Goal: Transaction & Acquisition: Purchase product/service

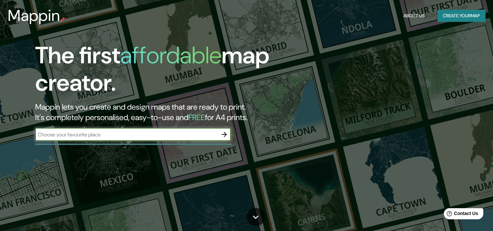
click at [447, 16] on button "Create your map" at bounding box center [462, 16] width 48 height 12
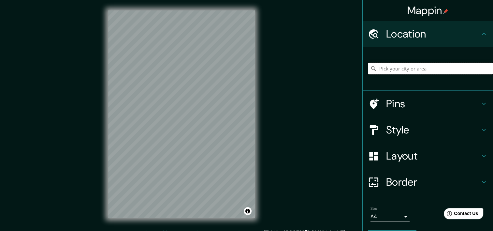
click at [405, 69] on input "Pick your city or area" at bounding box center [430, 69] width 125 height 12
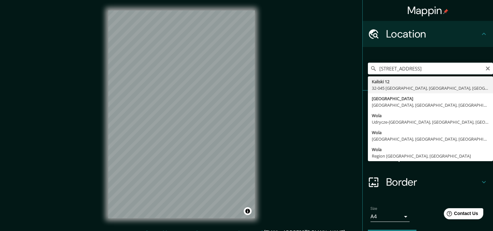
type input "[STREET_ADDRESS]"
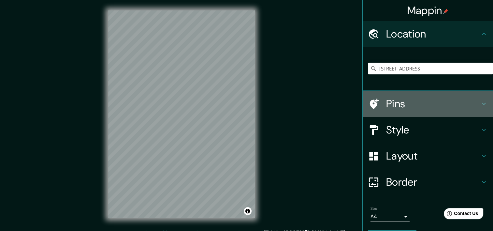
click at [372, 103] on icon at bounding box center [374, 103] width 9 height 10
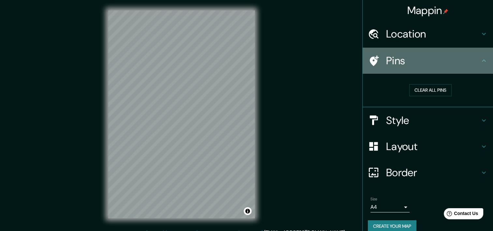
click at [370, 57] on icon at bounding box center [374, 60] width 9 height 10
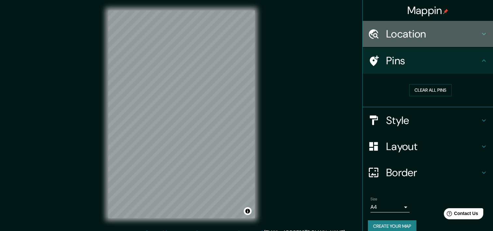
click at [405, 36] on h4 "Location" at bounding box center [433, 33] width 94 height 13
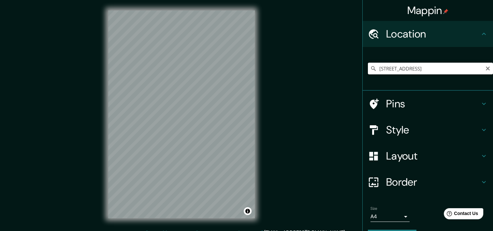
click at [456, 68] on input "[STREET_ADDRESS]" at bounding box center [430, 69] width 125 height 12
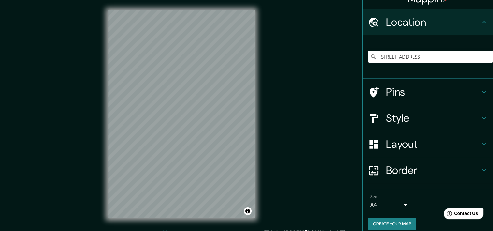
scroll to position [18, 0]
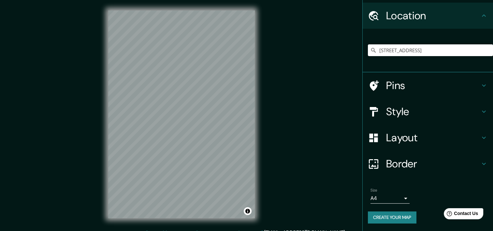
click at [394, 88] on h4 "Pins" at bounding box center [433, 85] width 94 height 13
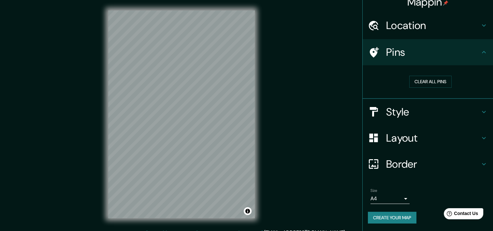
scroll to position [8, 0]
click at [480, 51] on icon at bounding box center [484, 53] width 8 height 8
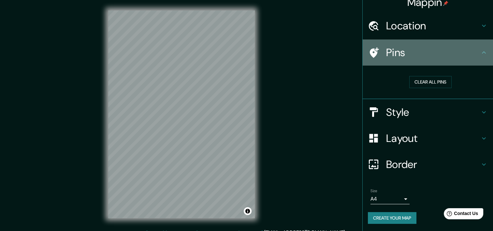
click at [368, 48] on icon at bounding box center [373, 52] width 11 height 11
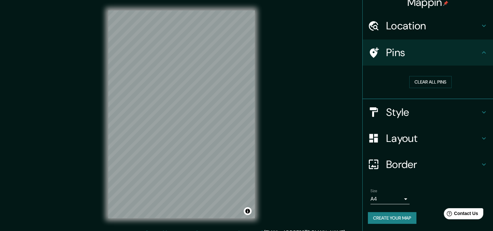
click at [413, 26] on h4 "Location" at bounding box center [433, 25] width 94 height 13
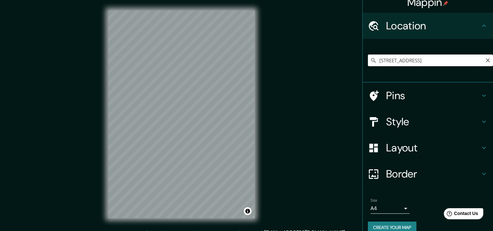
click at [442, 60] on input "[STREET_ADDRESS]" at bounding box center [430, 60] width 125 height 12
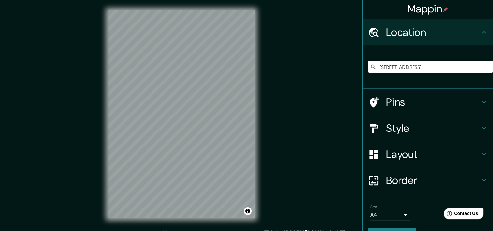
scroll to position [0, 0]
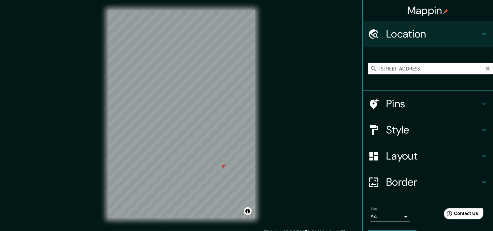
click at [405, 68] on input "[STREET_ADDRESS]" at bounding box center [430, 69] width 125 height 12
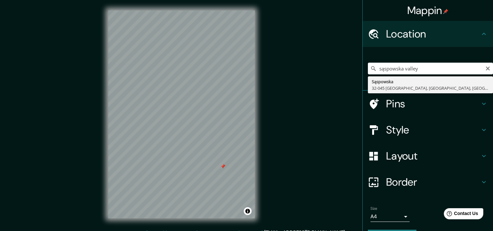
type input "[STREET_ADDRESS]"
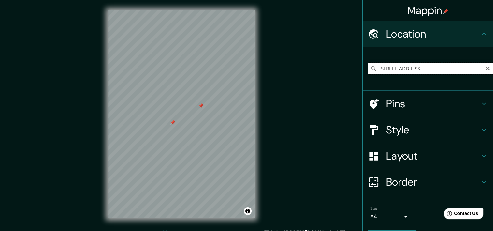
click at [393, 68] on input "[STREET_ADDRESS]" at bounding box center [430, 69] width 125 height 12
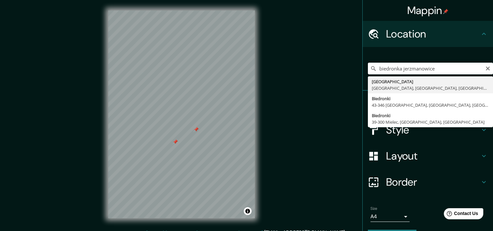
type input "biedronka jerzmanowice"
click at [428, 70] on input "biedronka jerzmanowice" at bounding box center [430, 69] width 125 height 12
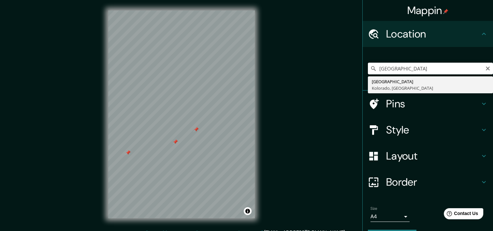
type input "[GEOGRAPHIC_DATA], [GEOGRAPHIC_DATA], [GEOGRAPHIC_DATA]"
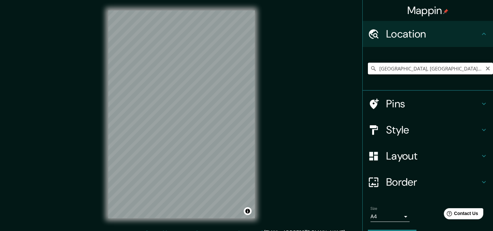
click at [420, 64] on input "[GEOGRAPHIC_DATA], [GEOGRAPHIC_DATA], [GEOGRAPHIC_DATA]" at bounding box center [430, 69] width 125 height 12
click at [446, 63] on input "West, [GEOGRAPHIC_DATA], [GEOGRAPHIC_DATA], [GEOGRAPHIC_DATA]" at bounding box center [430, 69] width 125 height 12
type input "West, [GEOGRAPHIC_DATA], [GEOGRAPHIC_DATA], [GEOGRAPHIC_DATA]"
click at [486, 68] on icon "Clear" at bounding box center [488, 68] width 4 height 4
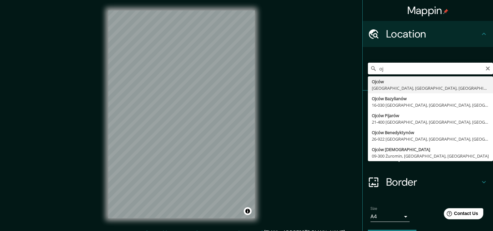
type input "o"
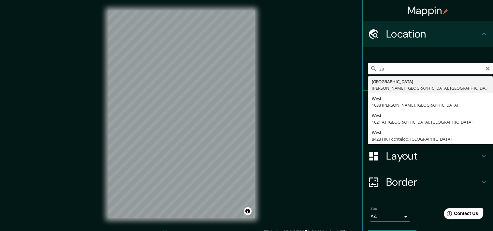
type input "z"
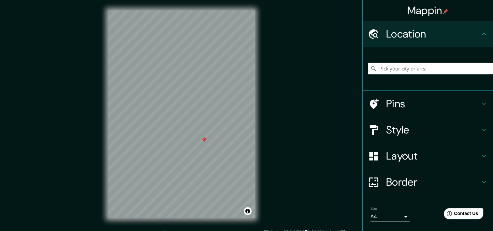
drag, startPoint x: 201, startPoint y: 138, endPoint x: 311, endPoint y: 116, distance: 112.4
click at [311, 116] on div "Mappin Location Pins Style Layout Border Choose a border. Hint : you can make l…" at bounding box center [246, 119] width 493 height 239
click at [253, 132] on div at bounding box center [252, 133] width 5 height 5
click at [393, 65] on input "Pick your city or area" at bounding box center [430, 69] width 125 height 12
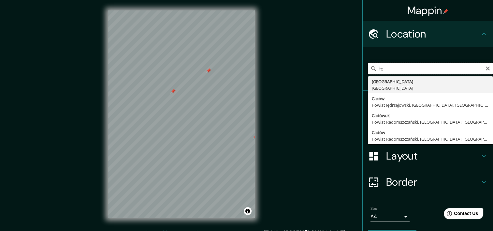
type input "ł"
type input "jaskinia łokietka"
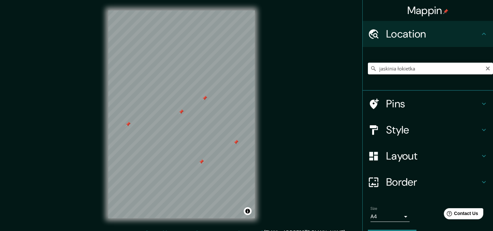
click at [202, 161] on div at bounding box center [201, 161] width 5 height 5
click at [212, 156] on div at bounding box center [211, 155] width 5 height 5
click at [233, 171] on div at bounding box center [233, 170] width 5 height 5
click at [231, 170] on div at bounding box center [231, 168] width 5 height 5
click at [405, 71] on input "jaskinia łokietka" at bounding box center [430, 69] width 125 height 12
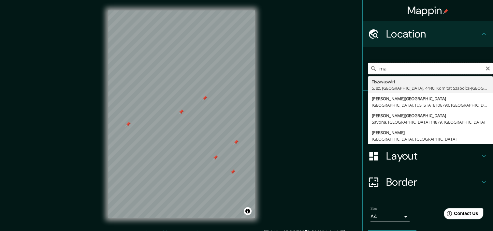
type input "m"
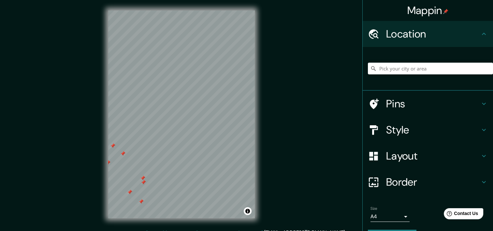
scroll to position [8, 0]
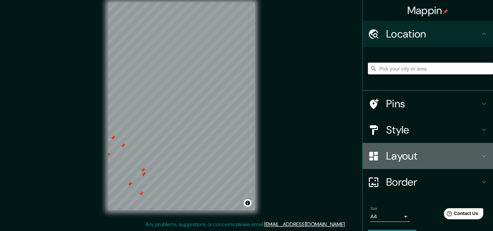
click at [387, 154] on h4 "Layout" at bounding box center [433, 155] width 94 height 13
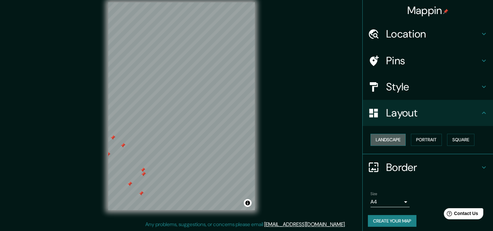
click at [398, 141] on button "Landscape" at bounding box center [387, 140] width 35 height 12
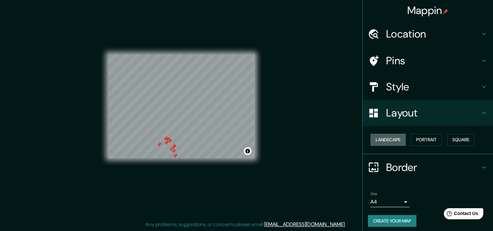
click at [388, 139] on button "Landscape" at bounding box center [387, 140] width 35 height 12
click at [424, 138] on button "Portrait" at bounding box center [426, 140] width 31 height 12
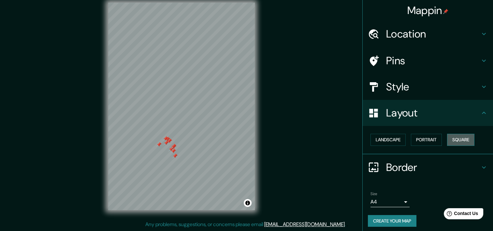
click at [468, 140] on button "Square" at bounding box center [460, 140] width 27 height 12
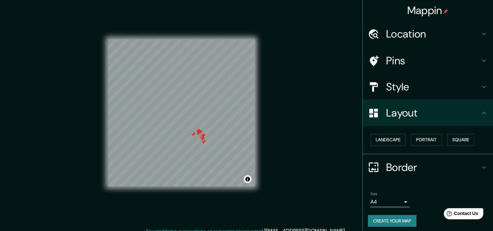
scroll to position [0, 0]
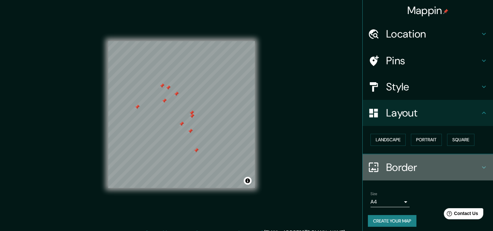
click at [441, 165] on h4 "Border" at bounding box center [433, 167] width 94 height 13
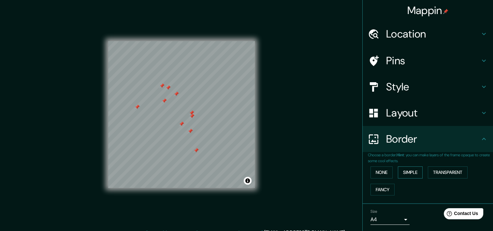
click at [398, 173] on button "Simple" at bounding box center [410, 172] width 25 height 12
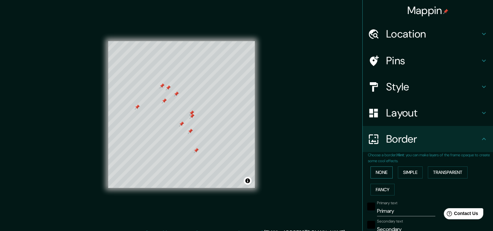
click at [380, 169] on button "None" at bounding box center [381, 172] width 22 height 12
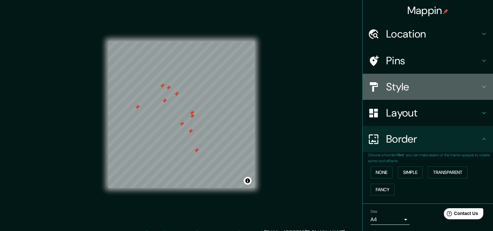
click at [396, 85] on h4 "Style" at bounding box center [433, 86] width 94 height 13
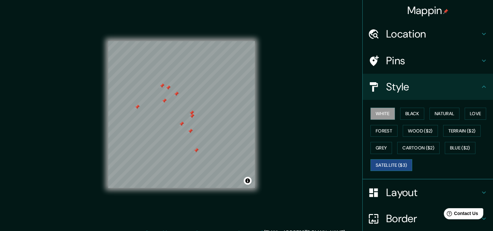
click at [400, 166] on button "Satellite ($3)" at bounding box center [391, 165] width 42 height 12
